Goal: Transaction & Acquisition: Purchase product/service

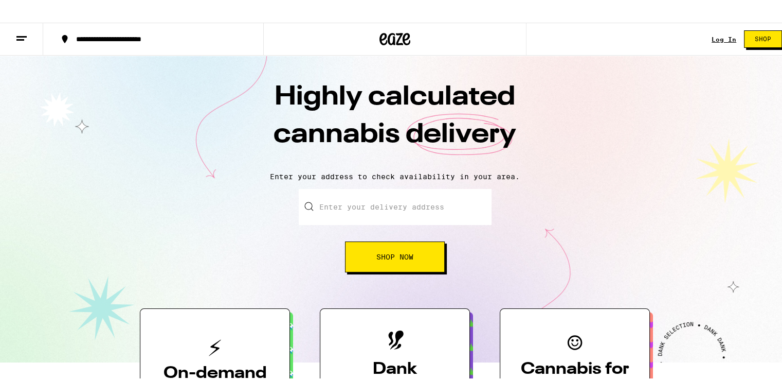
drag, startPoint x: 0, startPoint y: 0, endPoint x: 374, endPoint y: 195, distance: 422.3
click at [374, 195] on input "Enter your delivery address" at bounding box center [395, 205] width 193 height 36
click at [392, 257] on span "Shop Now" at bounding box center [394, 254] width 37 height 7
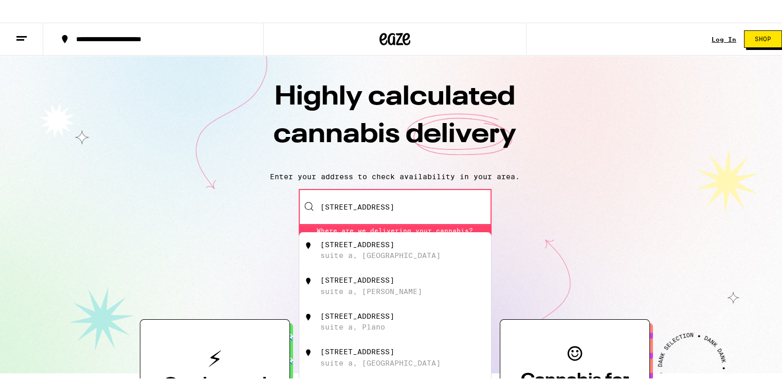
click at [389, 252] on div "suite a, Oakland" at bounding box center [380, 253] width 120 height 8
type input "7850 Edgewater Dr suite a, Oakland, CA"
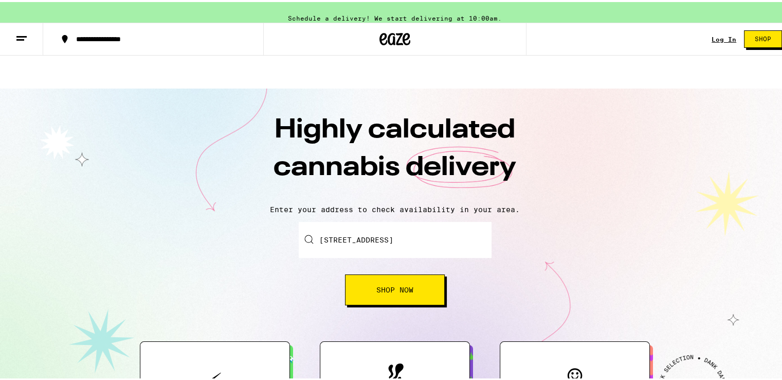
scroll to position [243, 0]
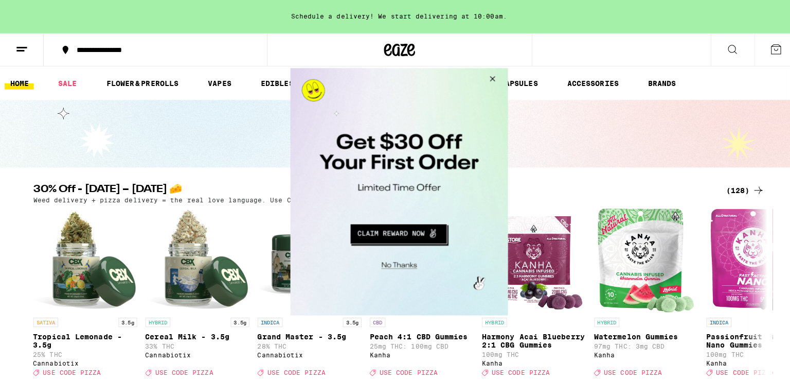
click at [492, 78] on button "Close Modal" at bounding box center [489, 80] width 28 height 25
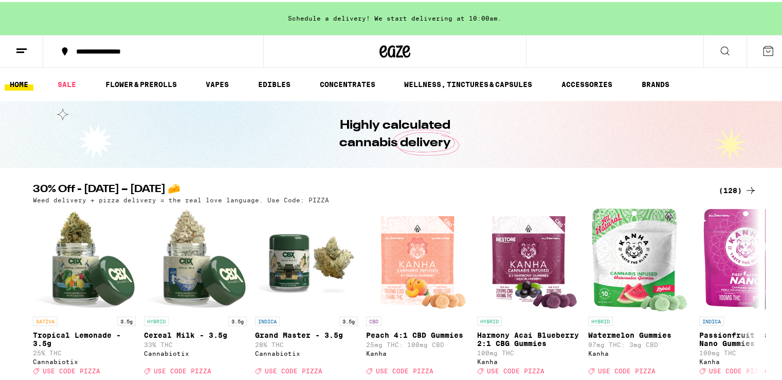
click at [243, 192] on h2 "30% Off - [DATE] – [DATE] 🧀" at bounding box center [370, 188] width 674 height 12
click at [351, 188] on h2 "30% Off - [DATE] – [DATE] 🧀" at bounding box center [370, 188] width 674 height 12
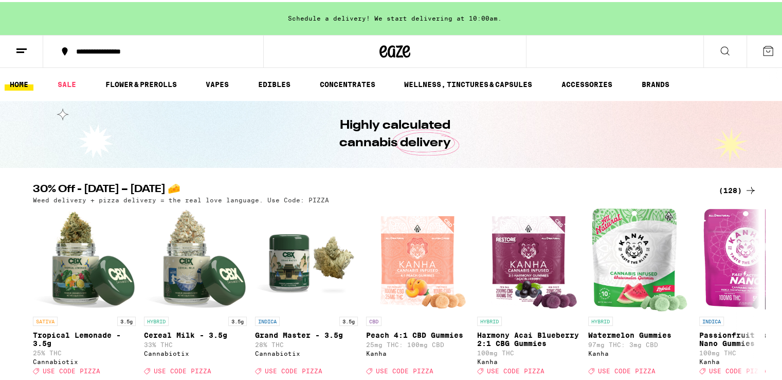
click at [388, 46] on icon at bounding box center [395, 49] width 15 height 12
